Goal: Task Accomplishment & Management: Use online tool/utility

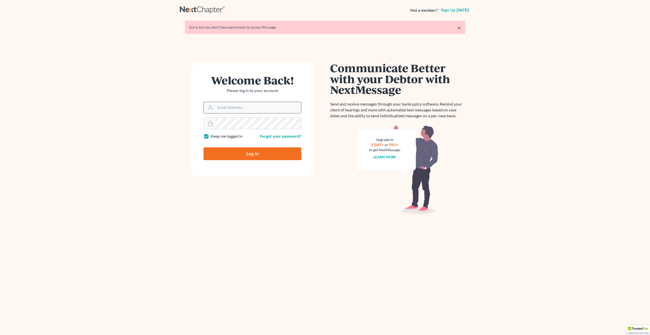
click at [230, 109] on input "Email Address" at bounding box center [258, 107] width 86 height 11
type input "craigbournelaw@yahoo.com"
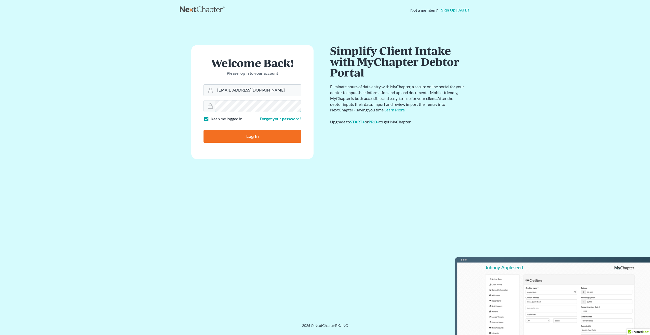
click at [204, 130] on input "Log In" at bounding box center [253, 136] width 98 height 13
type input "Thinking..."
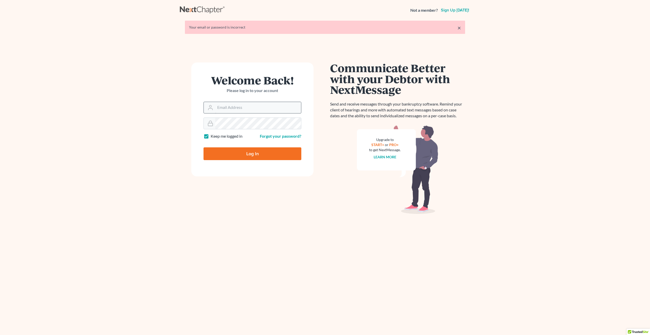
drag, startPoint x: 243, startPoint y: 113, endPoint x: 243, endPoint y: 110, distance: 3.1
click at [243, 111] on form "Welcome Back! Please log in to your account Email Address Password Keep me logg…" at bounding box center [252, 119] width 122 height 114
click at [243, 110] on input "Email Address" at bounding box center [258, 107] width 86 height 11
type input "[EMAIL_ADDRESS][DOMAIN_NAME]"
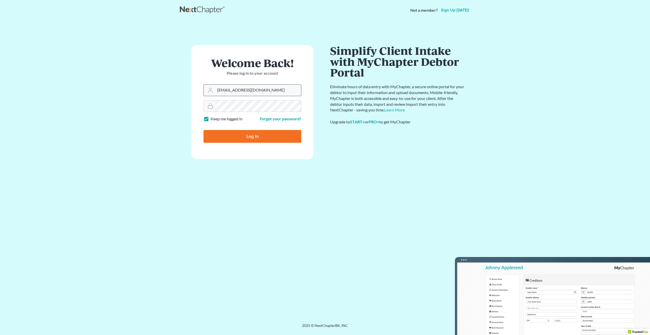
click at [204, 130] on input "Log In" at bounding box center [253, 136] width 98 height 13
type input "Thinking..."
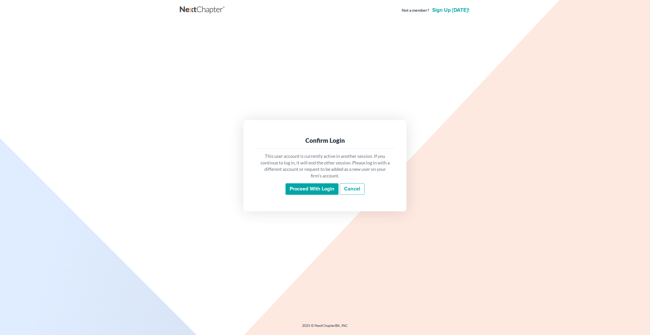
click at [320, 191] on input "Proceed with login" at bounding box center [312, 189] width 53 height 12
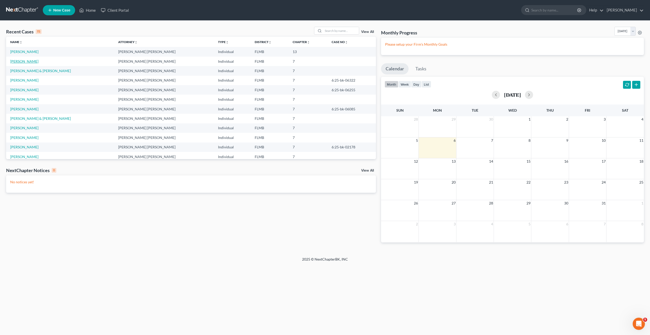
click at [23, 62] on link "Fuertes, Julio" at bounding box center [24, 61] width 28 height 4
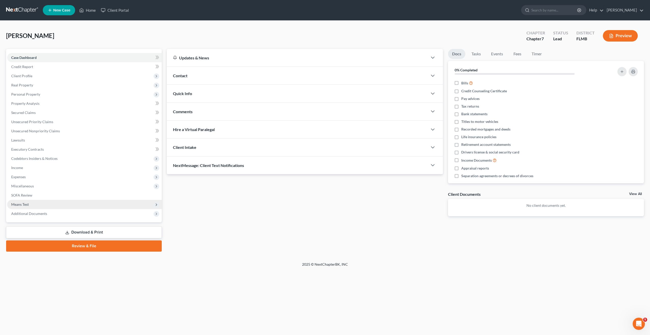
click at [23, 205] on span "Means Test" at bounding box center [20, 204] width 18 height 4
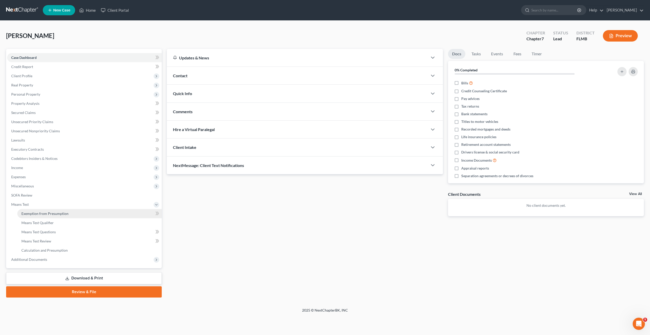
click at [57, 212] on span "Exemption from Presumption" at bounding box center [44, 213] width 47 height 4
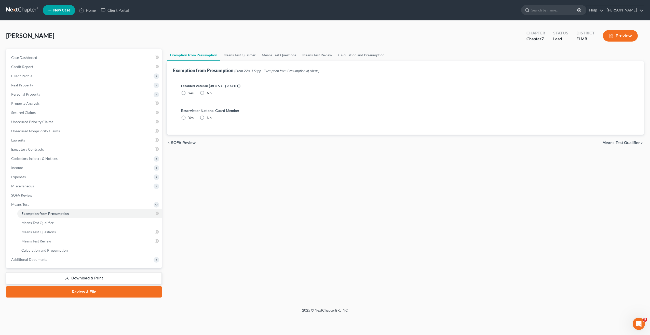
click at [207, 94] on label "No" at bounding box center [209, 92] width 5 height 5
click at [209, 94] on input "No" at bounding box center [210, 91] width 3 height 3
radio input "true"
click at [207, 115] on label "No" at bounding box center [209, 117] width 5 height 5
click at [209, 115] on input "No" at bounding box center [210, 116] width 3 height 3
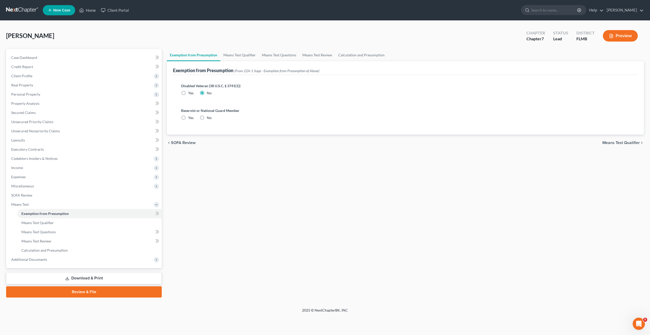
radio input "true"
click at [38, 221] on span "Means Test Qualifier" at bounding box center [37, 222] width 32 height 4
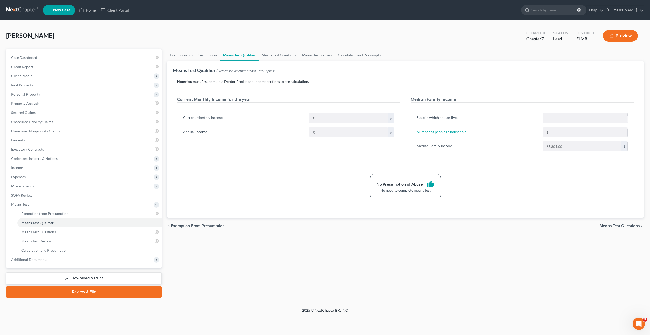
click at [306, 183] on div "No Presumption of Abuse thumb_up No need to complete means test" at bounding box center [405, 186] width 462 height 25
click at [307, 192] on div "No Presumption of Abuse thumb_up No need to complete means test" at bounding box center [405, 186] width 462 height 25
click at [471, 82] on p "Note: You must first complete Debtor Profile and Income sections to see calcula…" at bounding box center [405, 81] width 457 height 5
